Goal: Information Seeking & Learning: Compare options

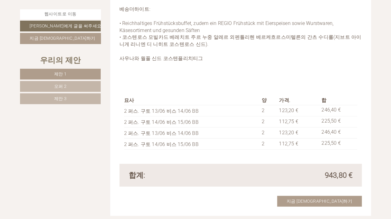
scroll to position [616, 0]
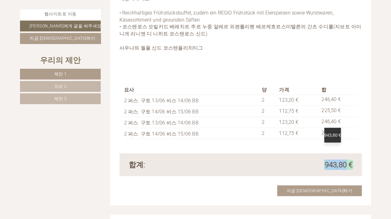
drag, startPoint x: 322, startPoint y: 151, endPoint x: 347, endPoint y: 151, distance: 25.3
click at [347, 160] on div "943,80 €" at bounding box center [299, 165] width 117 height 10
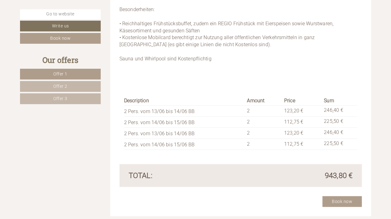
scroll to position [623, 0]
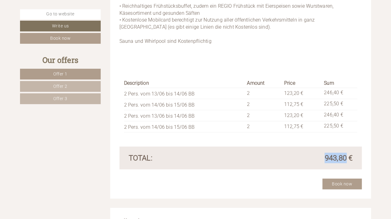
drag, startPoint x: 322, startPoint y: 158, endPoint x: 347, endPoint y: 158, distance: 25.3
click at [347, 158] on div "943,80 €" at bounding box center [299, 158] width 117 height 10
copy span "943,80"
click at [59, 86] on span "Offer 2" at bounding box center [60, 86] width 14 height 5
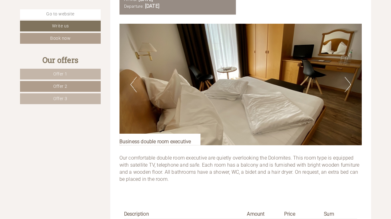
scroll to position [349, 0]
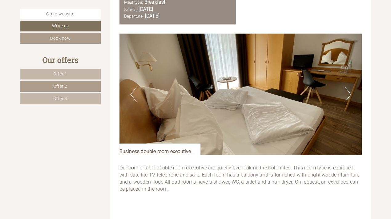
click at [346, 94] on button "Next" at bounding box center [348, 94] width 6 height 15
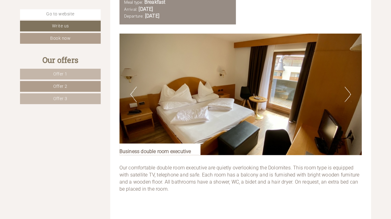
click at [346, 94] on button "Next" at bounding box center [348, 94] width 6 height 15
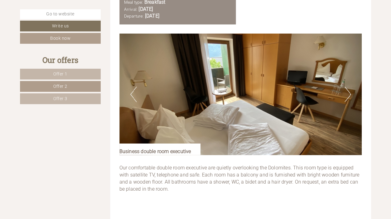
click at [346, 94] on button "Next" at bounding box center [348, 94] width 6 height 15
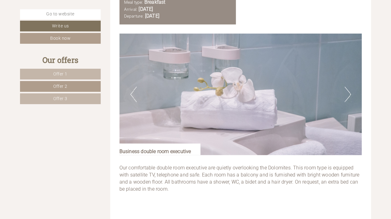
click at [346, 94] on button "Next" at bounding box center [348, 94] width 6 height 15
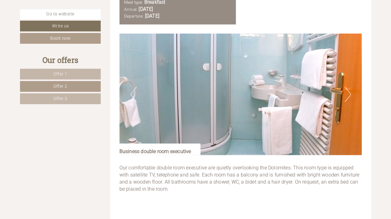
click at [346, 94] on button "Next" at bounding box center [348, 94] width 6 height 15
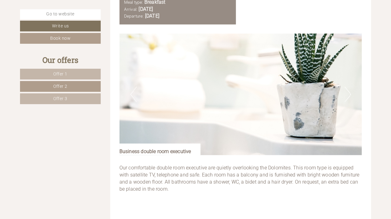
click at [58, 98] on span "Offer 3" at bounding box center [60, 98] width 14 height 5
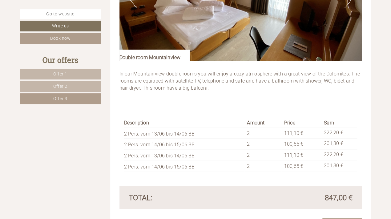
scroll to position [472, 0]
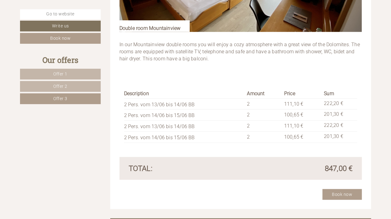
click at [59, 99] on span "Offer 3" at bounding box center [60, 98] width 14 height 5
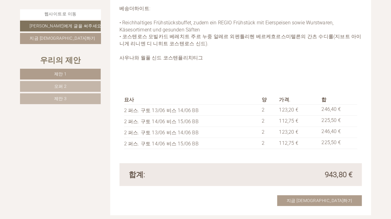
scroll to position [616, 0]
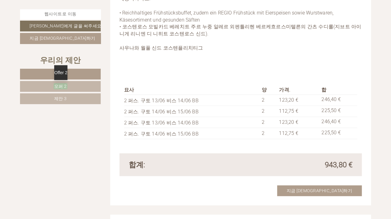
click at [65, 86] on font "오퍼 2" at bounding box center [60, 86] width 13 height 5
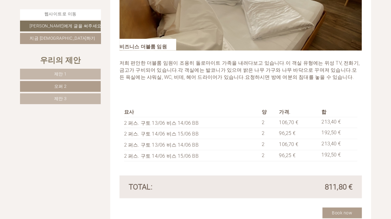
scroll to position [465, 0]
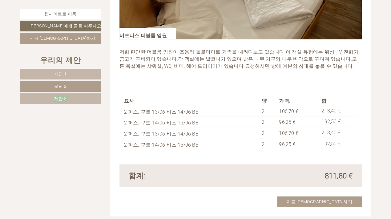
click at [59, 97] on font "제안 3" at bounding box center [60, 98] width 13 height 5
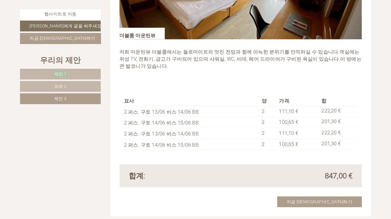
click at [61, 75] on font "제안 1" at bounding box center [60, 73] width 13 height 5
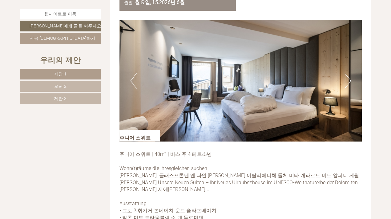
scroll to position [372, 0]
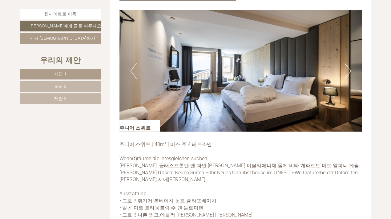
click at [349, 63] on button "다음 분." at bounding box center [348, 70] width 6 height 15
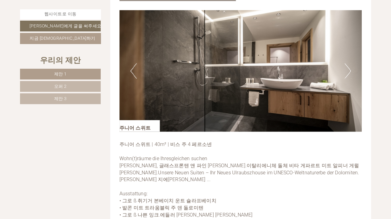
click at [349, 63] on button "다음 분." at bounding box center [348, 70] width 6 height 15
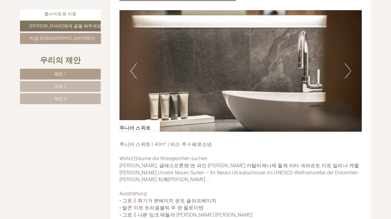
click at [349, 63] on button "다음 분." at bounding box center [348, 70] width 6 height 15
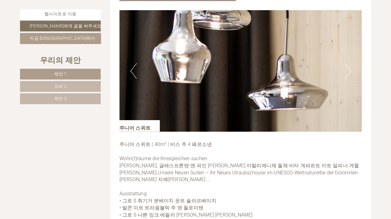
click at [349, 63] on button "다음 분." at bounding box center [348, 70] width 6 height 15
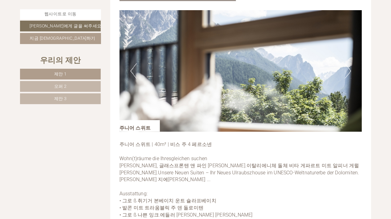
click at [349, 63] on button "다음 분." at bounding box center [348, 70] width 6 height 15
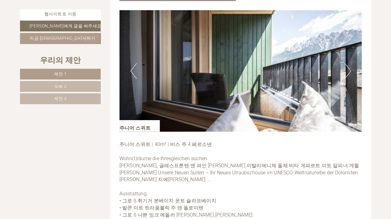
click at [349, 63] on button "다음 분." at bounding box center [348, 70] width 6 height 15
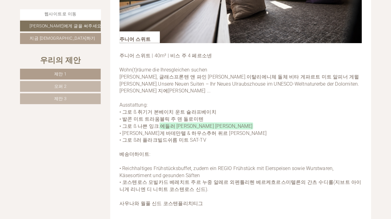
scroll to position [557, 0]
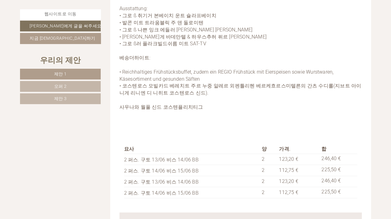
click at [60, 86] on font "오퍼 2" at bounding box center [60, 86] width 13 height 5
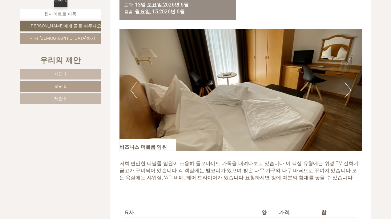
scroll to position [434, 0]
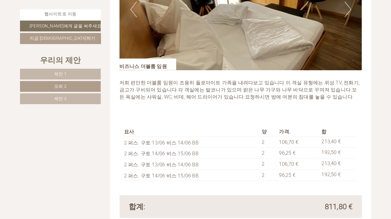
click at [56, 99] on font "제안 3" at bounding box center [60, 98] width 13 height 5
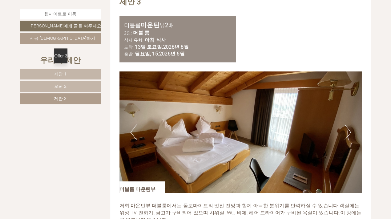
scroll to position [311, 0]
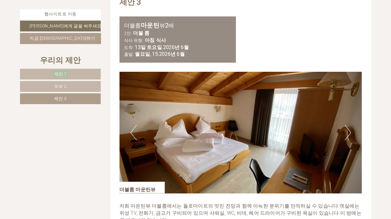
click at [58, 72] on font "제안 1" at bounding box center [60, 73] width 13 height 5
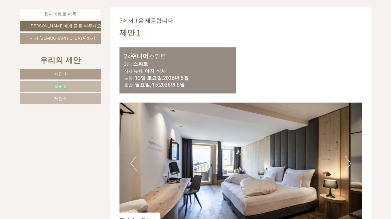
click at [58, 84] on font "오퍼 2" at bounding box center [60, 86] width 13 height 5
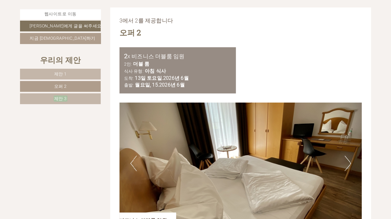
click at [56, 98] on font "제안 3" at bounding box center [60, 98] width 13 height 5
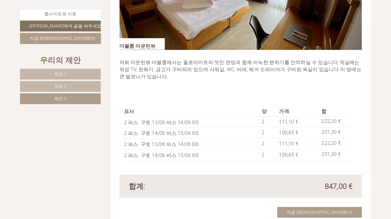
scroll to position [465, 0]
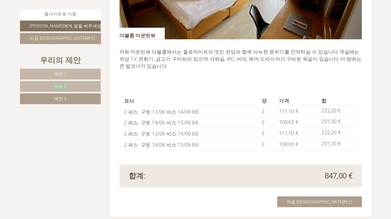
click at [58, 85] on font "오퍼 2" at bounding box center [60, 86] width 13 height 5
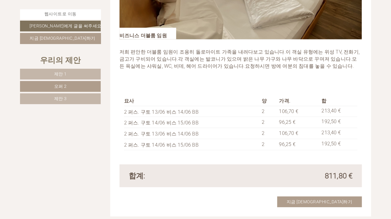
scroll to position [280, 0]
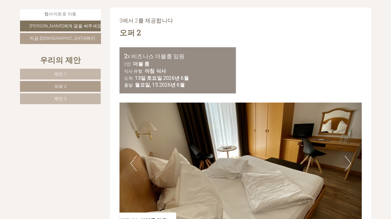
click at [348, 156] on button "다음 분." at bounding box center [348, 163] width 6 height 15
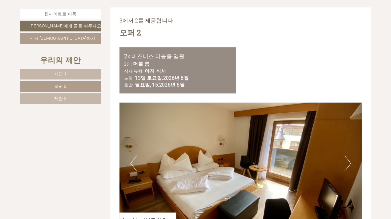
click at [348, 156] on button "다음 분." at bounding box center [348, 163] width 6 height 15
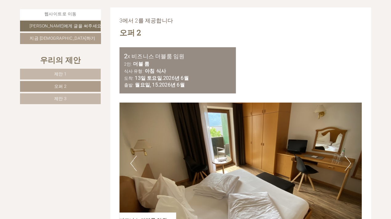
click at [348, 156] on button "다음 분." at bounding box center [348, 163] width 6 height 15
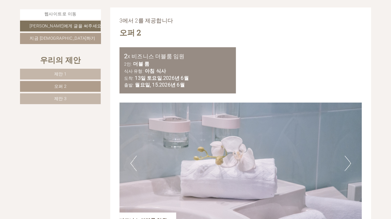
click at [348, 156] on button "다음 분." at bounding box center [348, 163] width 6 height 15
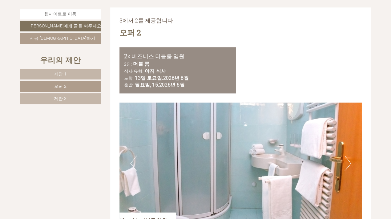
click at [348, 156] on button "다음 분." at bounding box center [348, 163] width 6 height 15
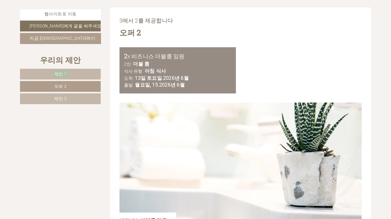
click at [60, 75] on font "제안 1" at bounding box center [60, 73] width 13 height 5
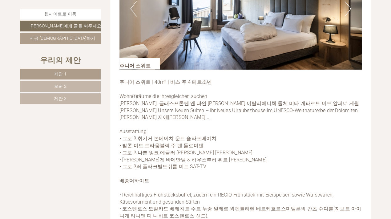
scroll to position [465, 0]
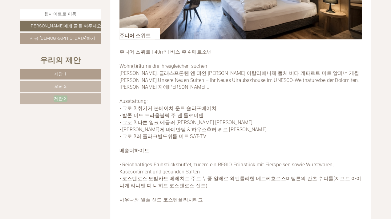
click at [57, 99] on font "제안 3" at bounding box center [60, 98] width 13 height 5
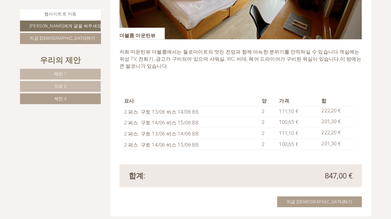
scroll to position [280, 0]
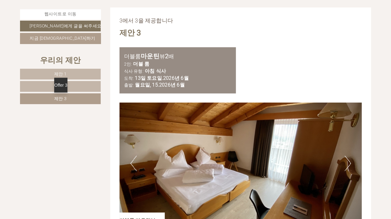
click at [58, 84] on div "Offer 3" at bounding box center [60, 85] width 13 height 15
click at [59, 98] on font "제안 3" at bounding box center [60, 98] width 13 height 5
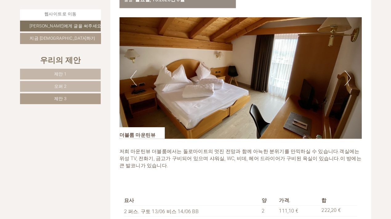
scroll to position [403, 0]
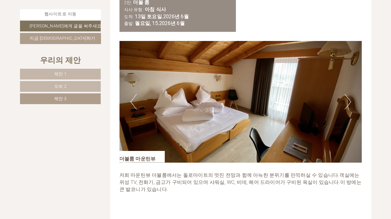
click at [55, 73] on font "제안 1" at bounding box center [60, 73] width 13 height 5
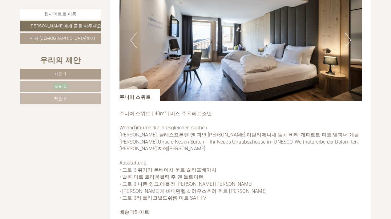
click at [60, 85] on font "오퍼 2" at bounding box center [60, 86] width 13 height 5
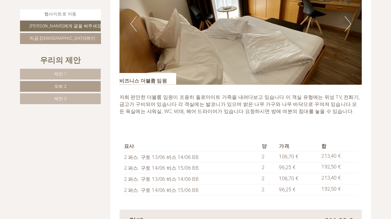
scroll to position [434, 0]
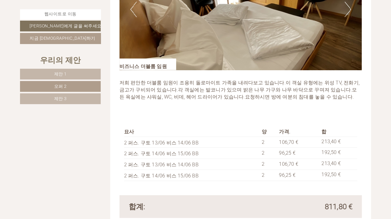
click at [59, 76] on font "제안 1" at bounding box center [60, 73] width 13 height 5
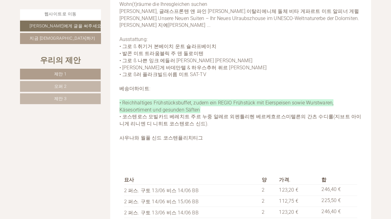
scroll to position [557, 0]
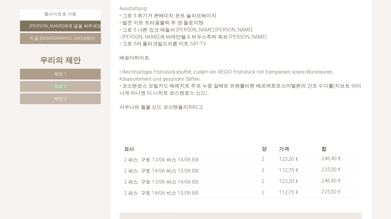
click at [63, 86] on font "오퍼 2" at bounding box center [60, 86] width 13 height 5
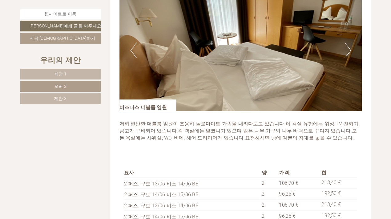
scroll to position [403, 0]
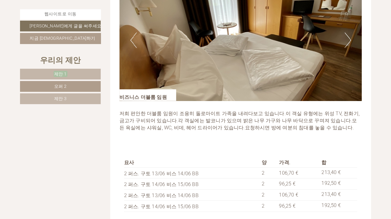
click at [60, 75] on font "제안 1" at bounding box center [60, 73] width 13 height 5
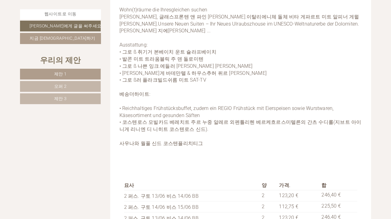
scroll to position [526, 0]
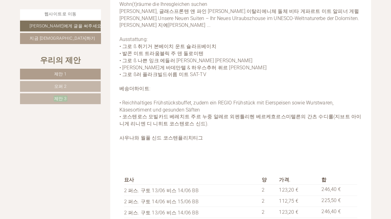
click at [62, 98] on font "제안 3" at bounding box center [60, 98] width 13 height 5
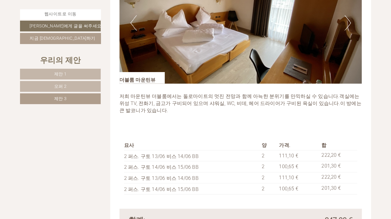
scroll to position [434, 0]
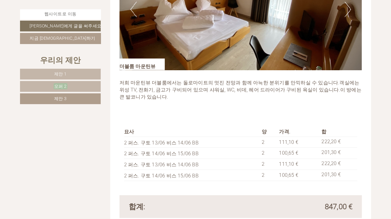
click at [59, 86] on font "오퍼 2" at bounding box center [60, 86] width 13 height 5
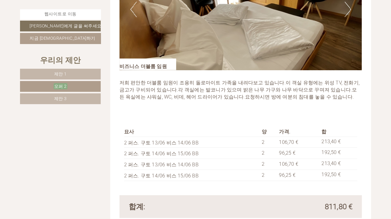
click at [57, 85] on font "오퍼 2" at bounding box center [60, 86] width 13 height 5
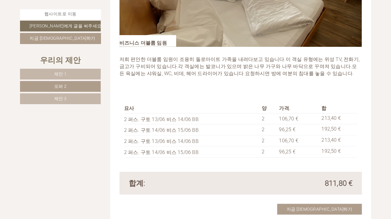
scroll to position [465, 0]
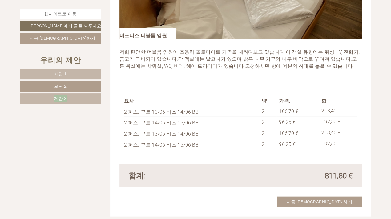
click at [60, 98] on font "제안 3" at bounding box center [60, 98] width 13 height 5
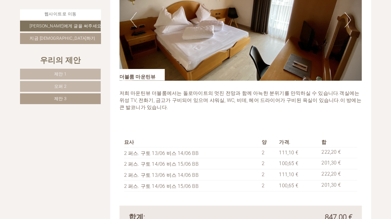
scroll to position [434, 0]
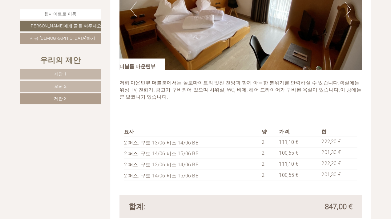
click at [64, 73] on font "제안 1" at bounding box center [60, 73] width 13 height 5
